Goal: Task Accomplishment & Management: Manage account settings

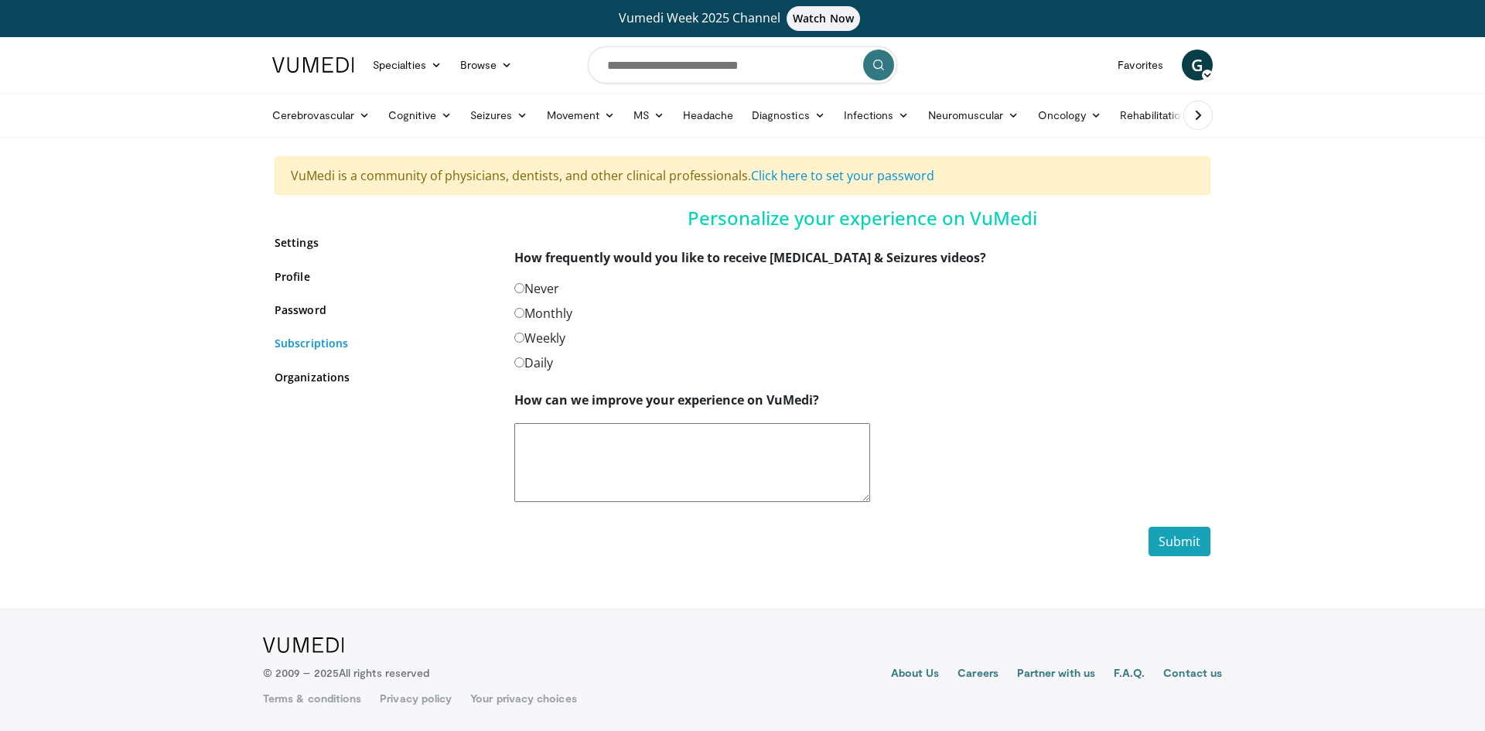
click at [312, 341] on link "Subscriptions" at bounding box center [383, 343] width 217 height 16
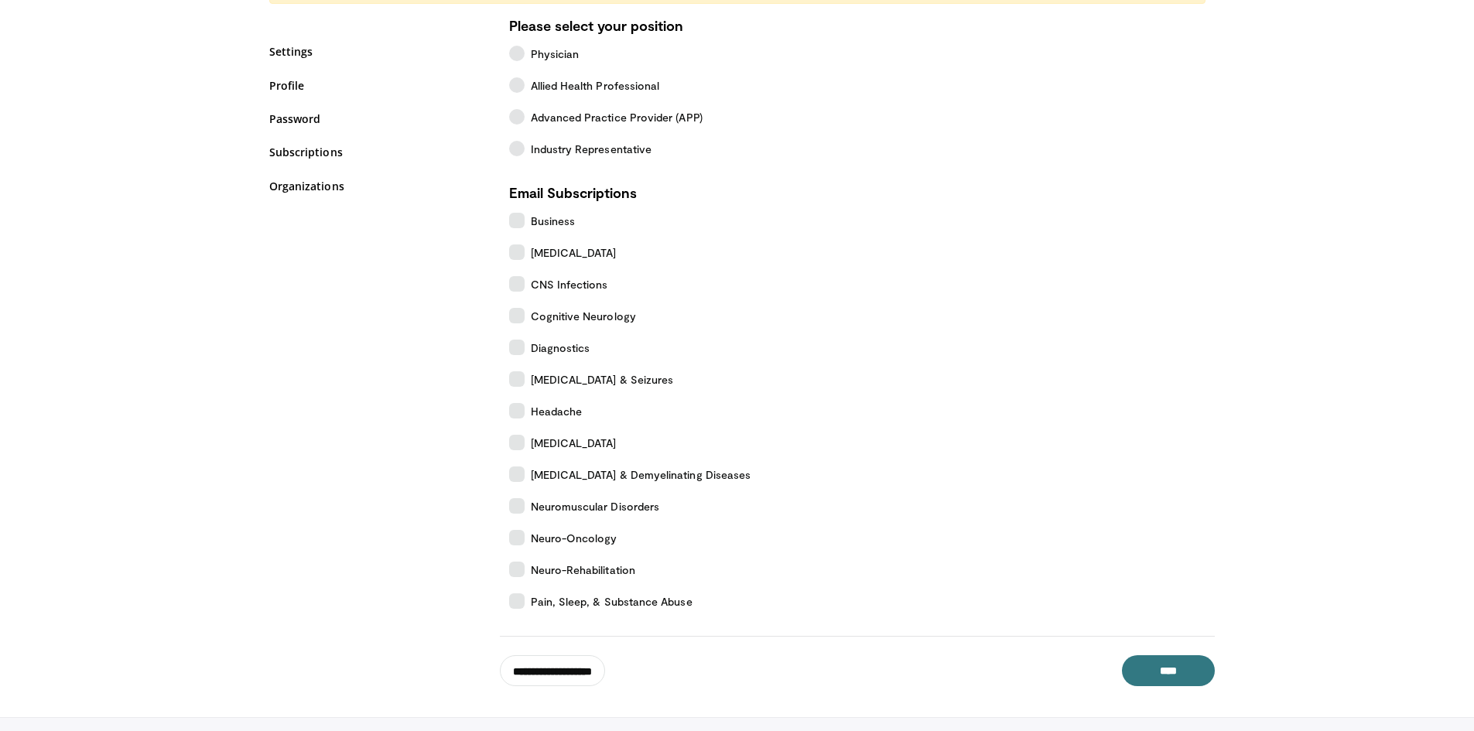
scroll to position [192, 0]
click at [1167, 687] on body "Vumedi Week 2025 Channel Watch Now Specialties Adult & Family Medicine Allergy,…" at bounding box center [737, 323] width 1474 height 1030
click at [1167, 675] on input "****" at bounding box center [1168, 669] width 93 height 31
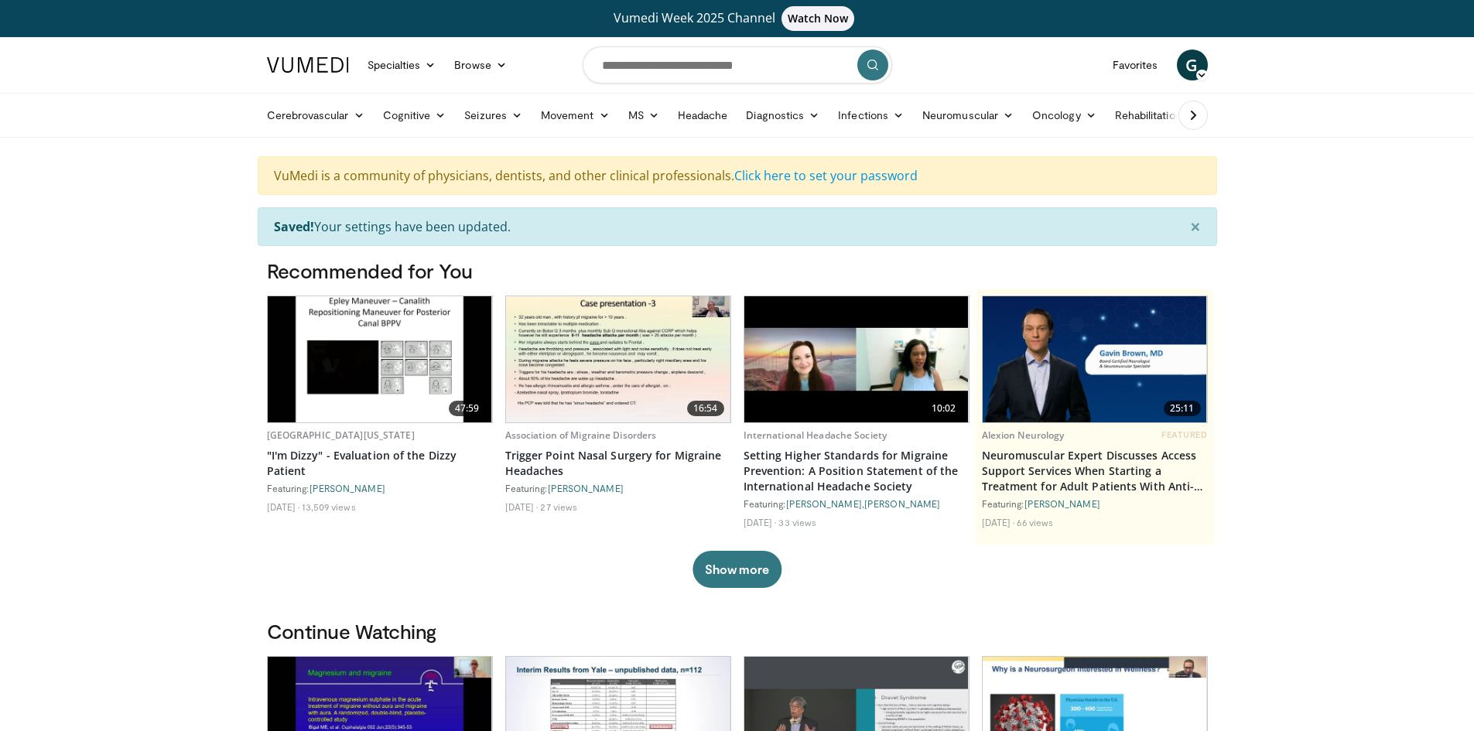
click at [1193, 65] on span "G" at bounding box center [1191, 65] width 31 height 31
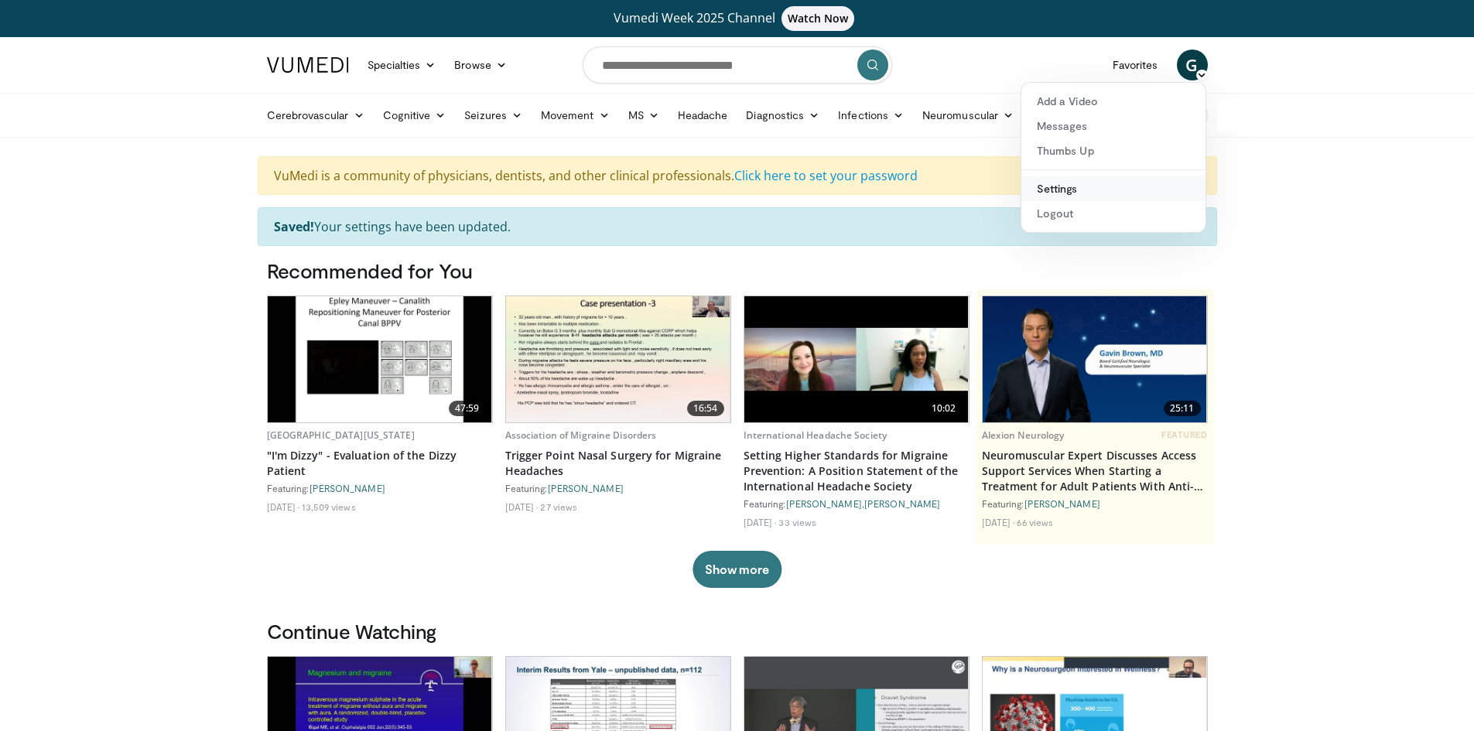
click at [1096, 200] on link "Settings" at bounding box center [1113, 188] width 184 height 25
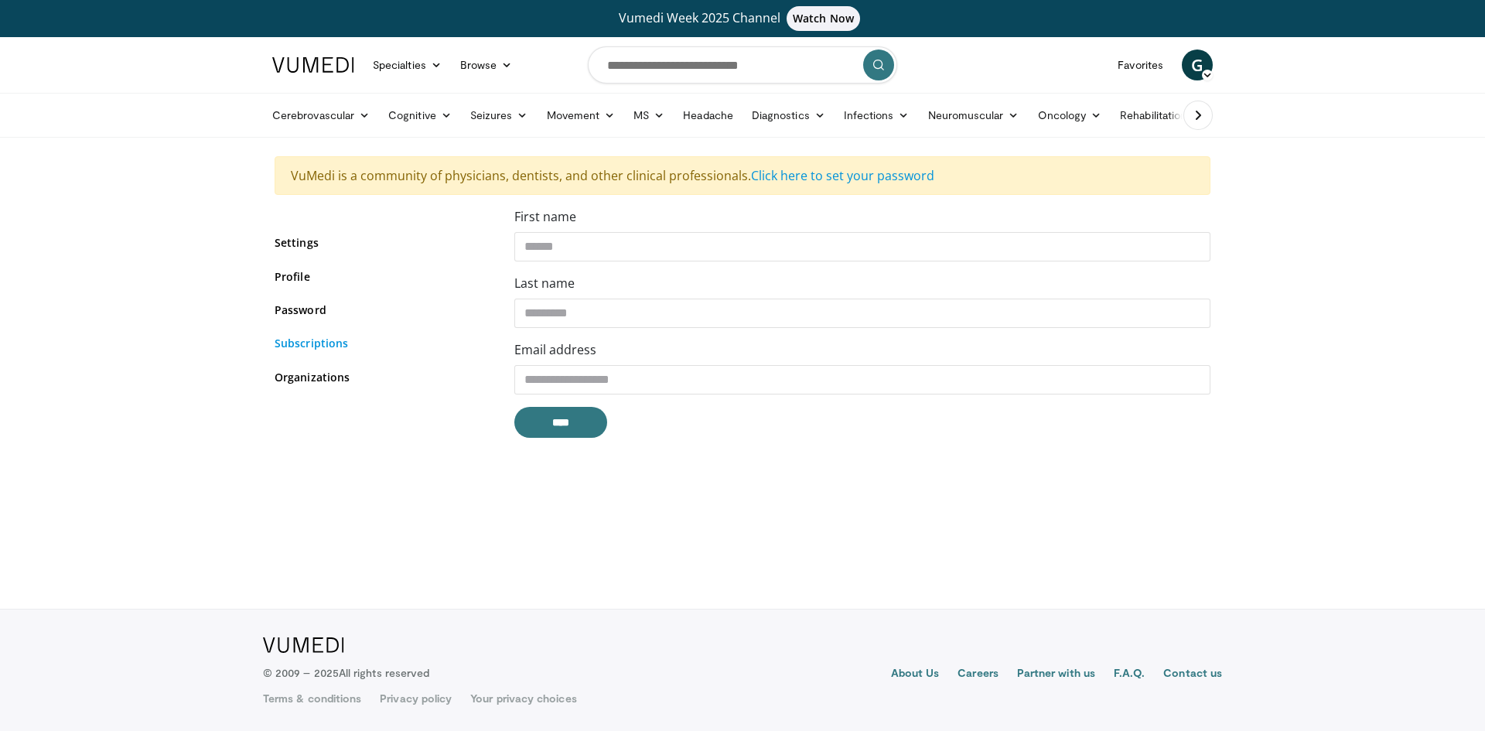
click at [322, 341] on link "Subscriptions" at bounding box center [383, 343] width 217 height 16
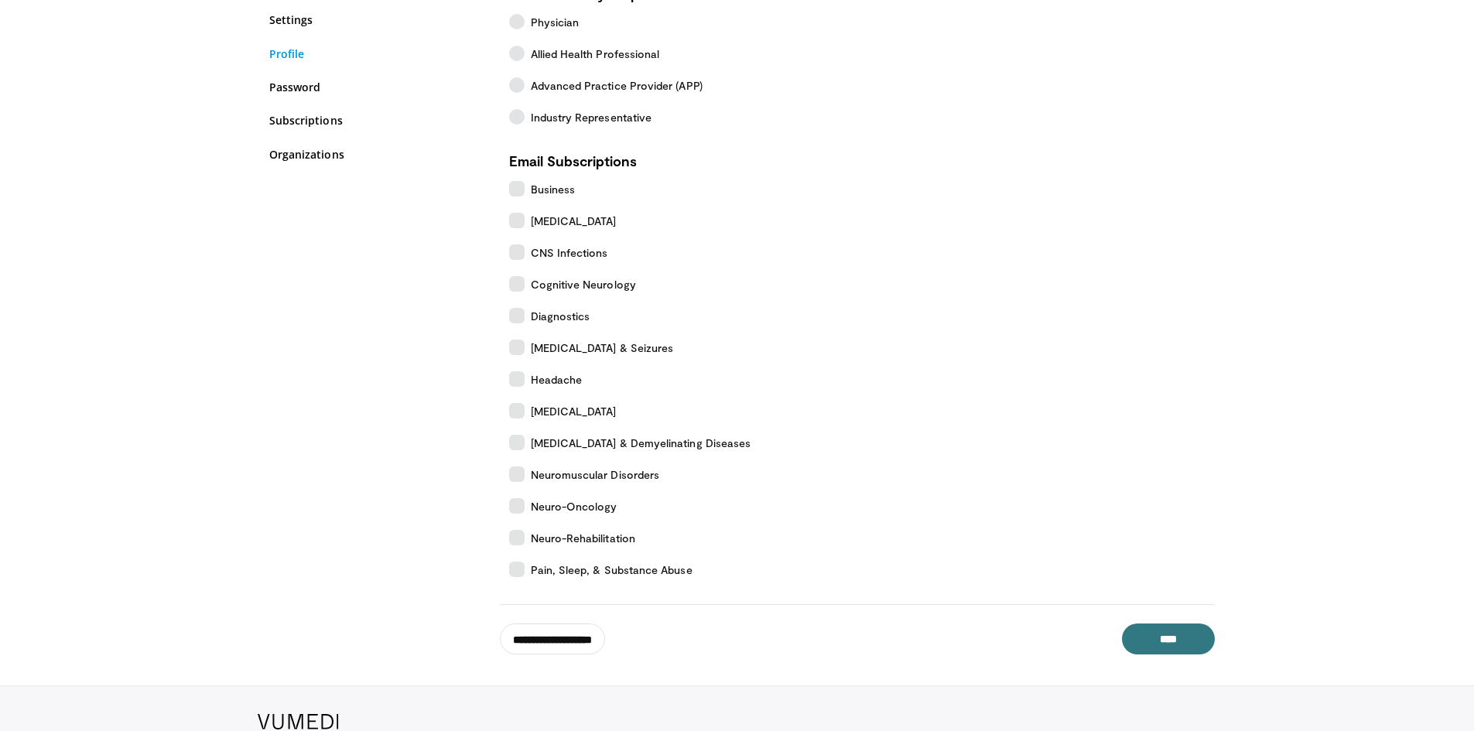
scroll to position [235, 0]
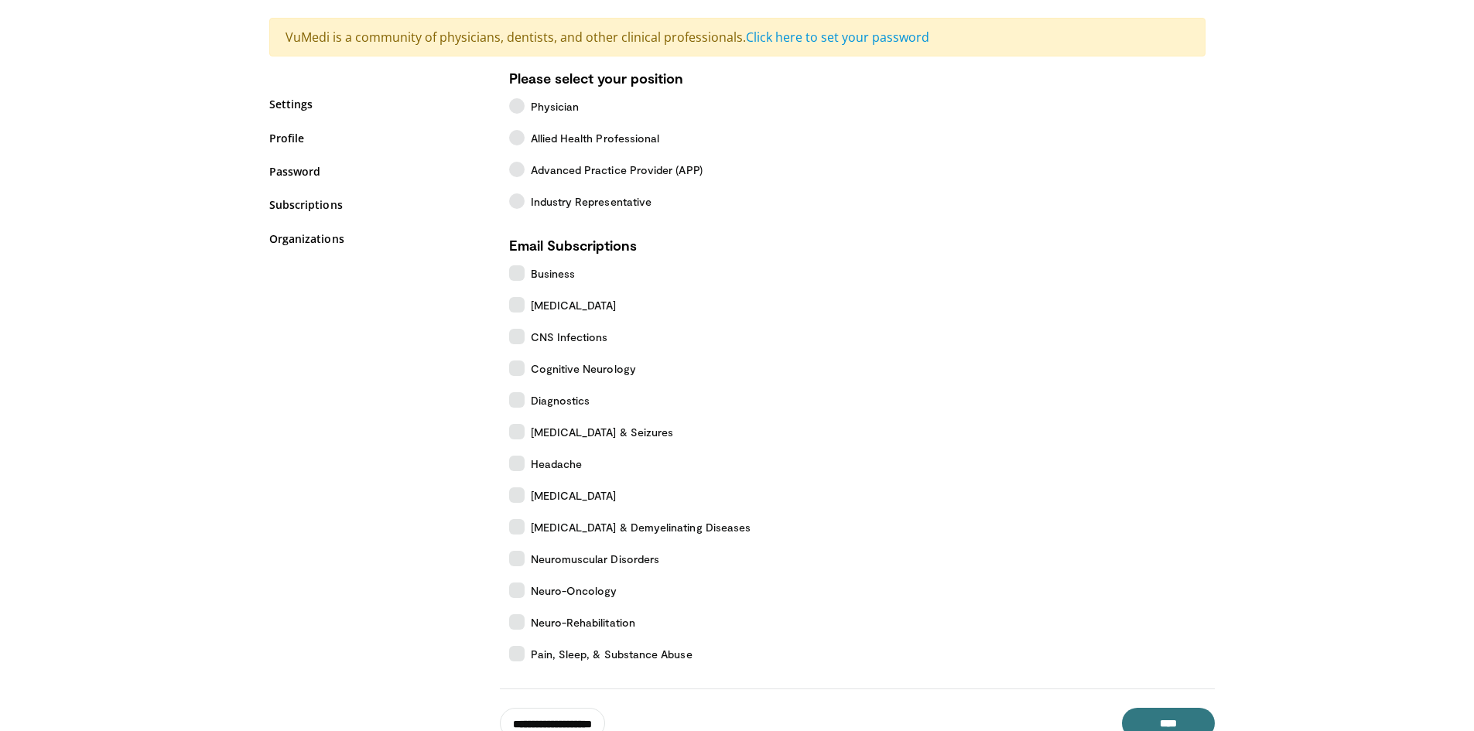
scroll to position [138, 0]
click at [507, 623] on label "Neuro-Rehabilitation" at bounding box center [674, 623] width 348 height 32
click at [1150, 722] on input "****" at bounding box center [1168, 724] width 93 height 31
